Goal: Information Seeking & Learning: Learn about a topic

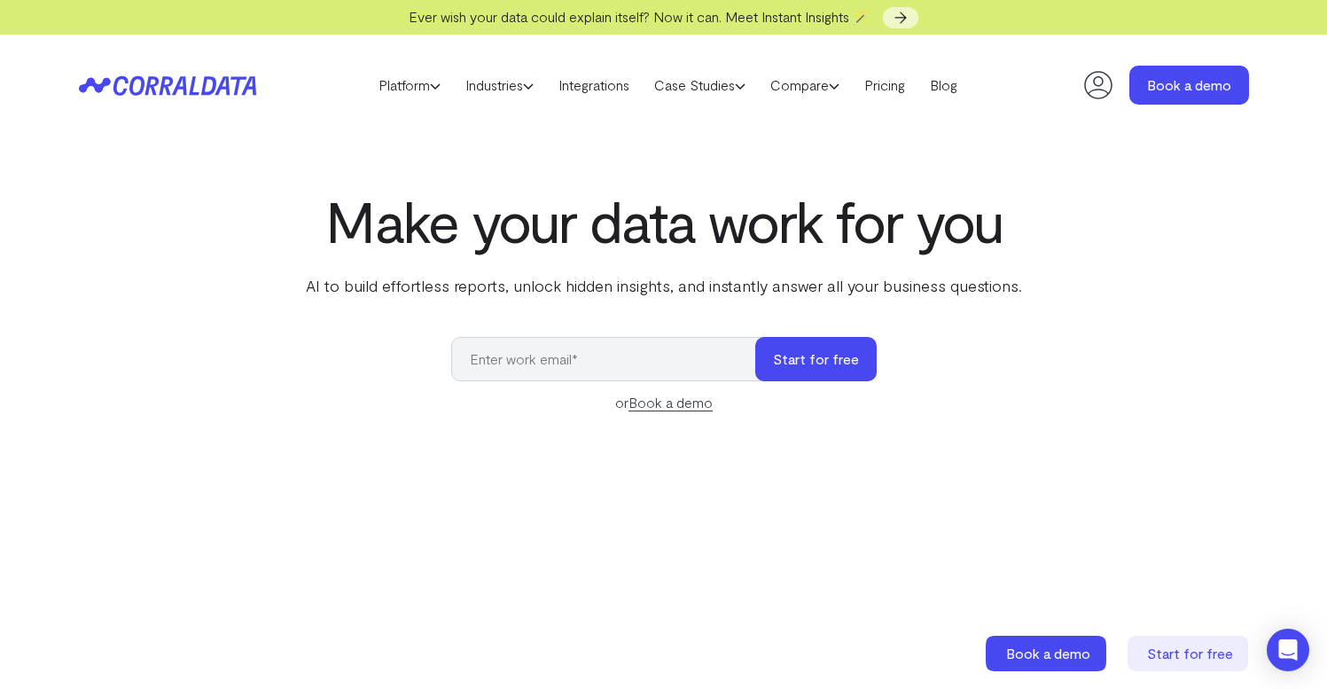
click at [225, 71] on header "Platform AI Reporting Use AI to effortlessly answer any business questions from…" at bounding box center [664, 85] width 1170 height 101
click at [606, 248] on h1 "Make your data work for you" at bounding box center [663, 221] width 723 height 64
click at [607, 248] on h1 "Make your data work for you" at bounding box center [663, 221] width 723 height 64
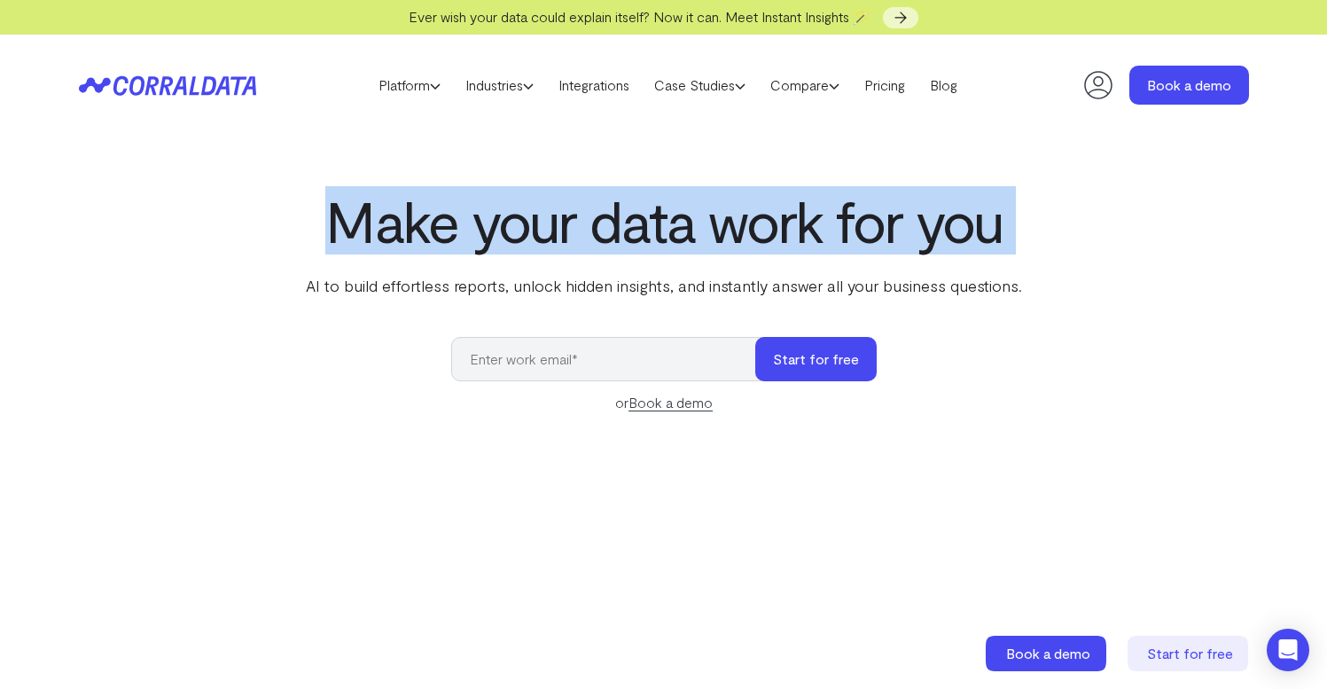
click at [607, 248] on h1 "Make your data work for you" at bounding box center [663, 221] width 723 height 64
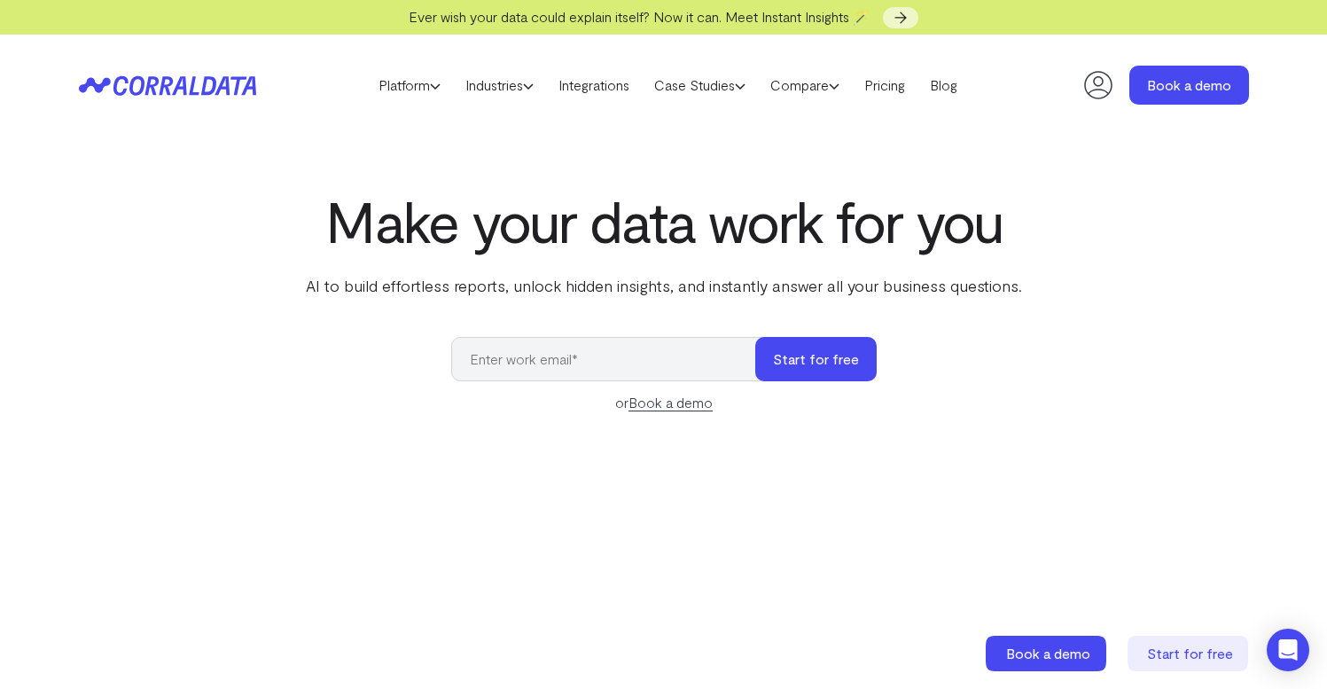
click at [600, 287] on p "AI to build effortless reports, unlock hidden insights, and instantly answer al…" at bounding box center [663, 285] width 723 height 23
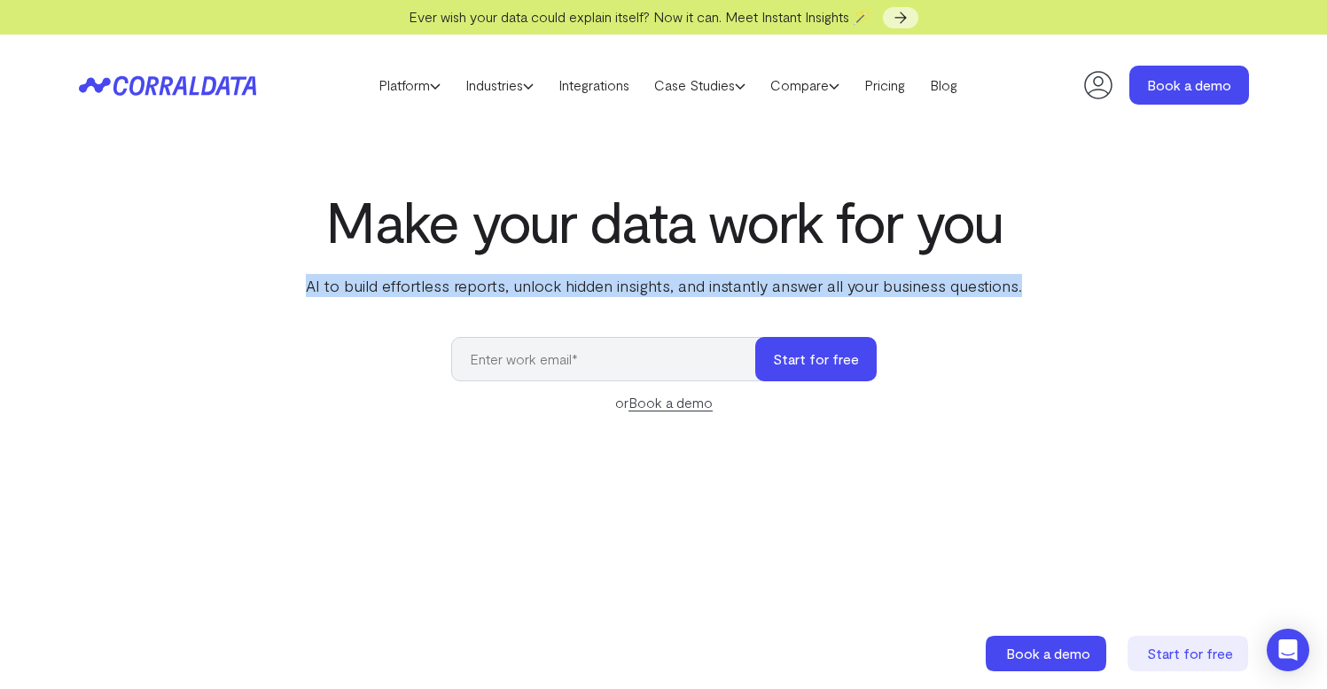
click at [600, 287] on p "AI to build effortless reports, unlock hidden insights, and instantly answer al…" at bounding box center [663, 285] width 723 height 23
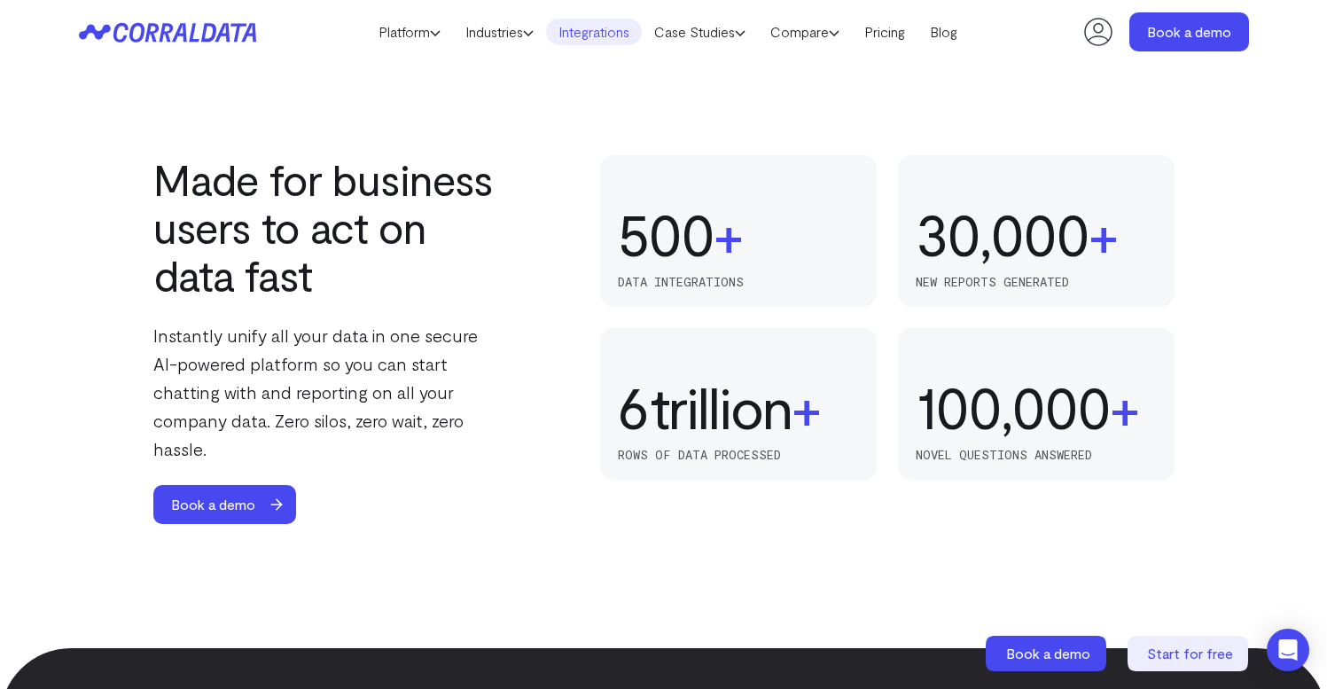
scroll to position [1074, 0]
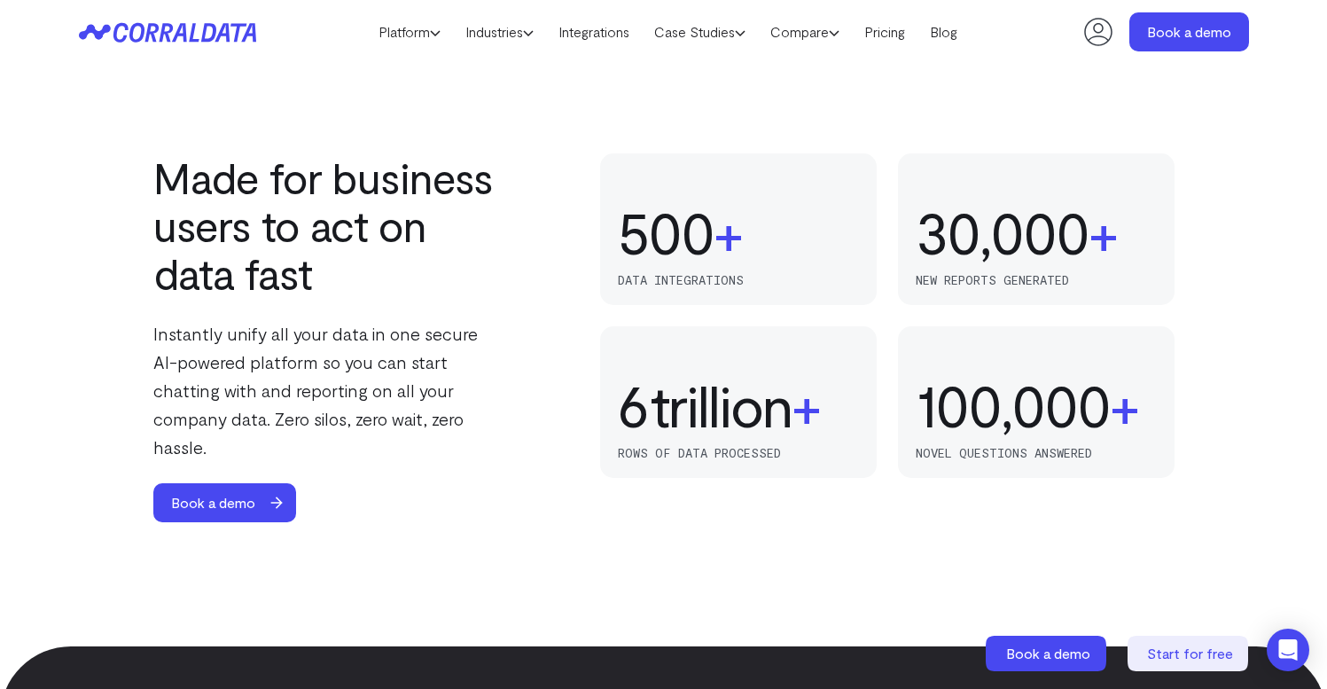
click at [745, 259] on h3 "83 166 250 333 416 500 +" at bounding box center [738, 232] width 241 height 64
click at [724, 249] on span "+" at bounding box center [728, 232] width 29 height 64
click at [798, 51] on header "Platform AI Reporting Use AI to effortlessly answer any business questions from…" at bounding box center [664, 32] width 1170 height 64
click at [727, 27] on link "Case Studies" at bounding box center [700, 32] width 116 height 27
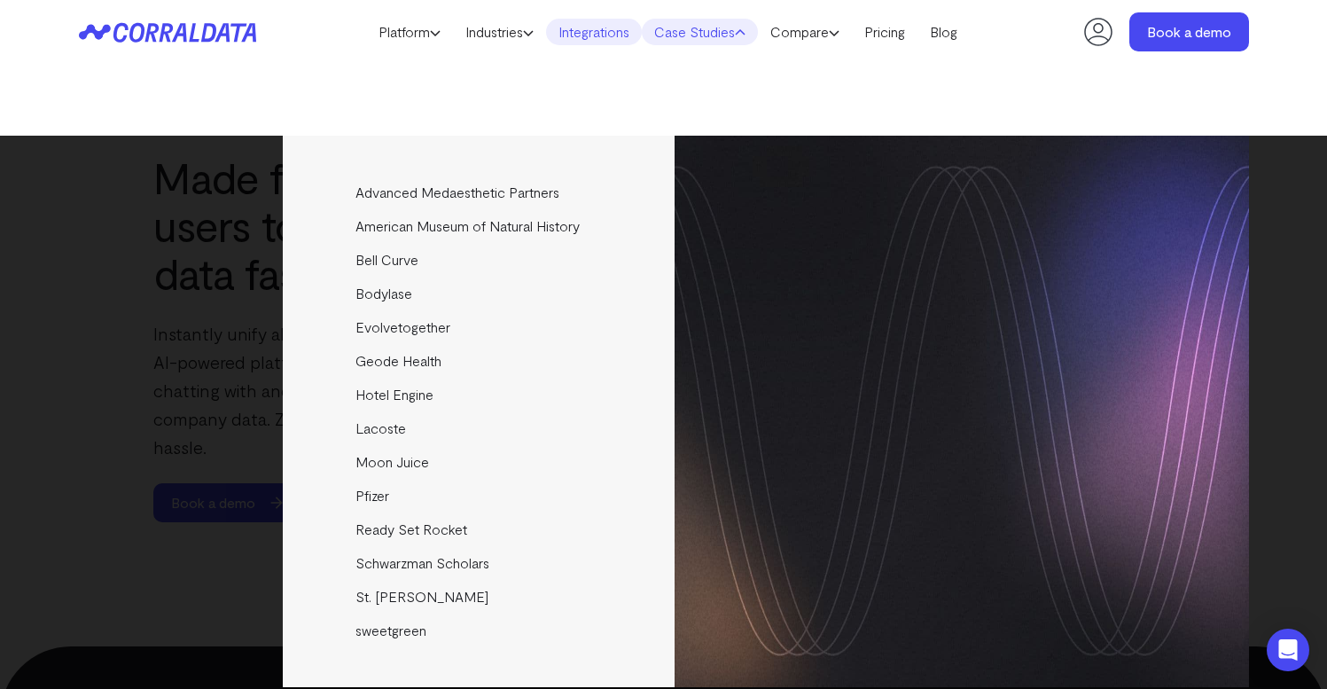
click at [599, 26] on link "Integrations" at bounding box center [594, 32] width 96 height 27
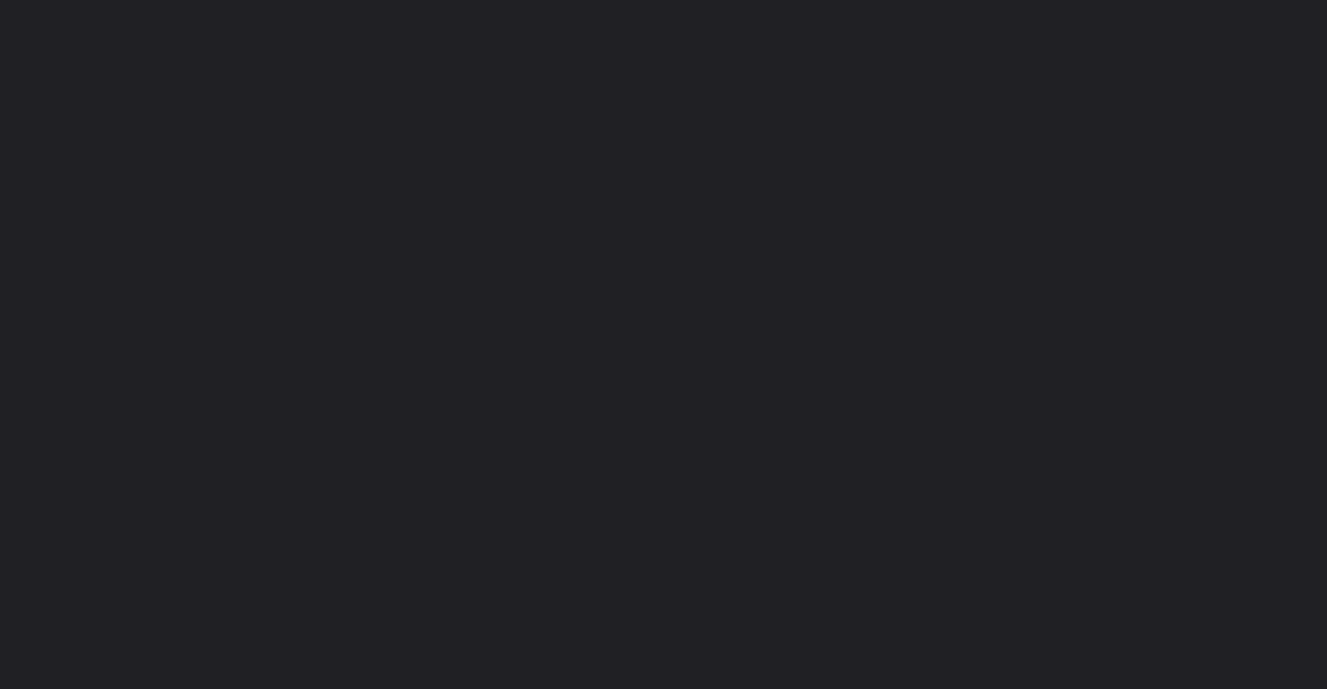
click at [464, 24] on span "Ever wish your data could explain itself? Now it can. Meet Instant Insights 🪄" at bounding box center [640, 16] width 462 height 17
